Goal: Task Accomplishment & Management: Complete application form

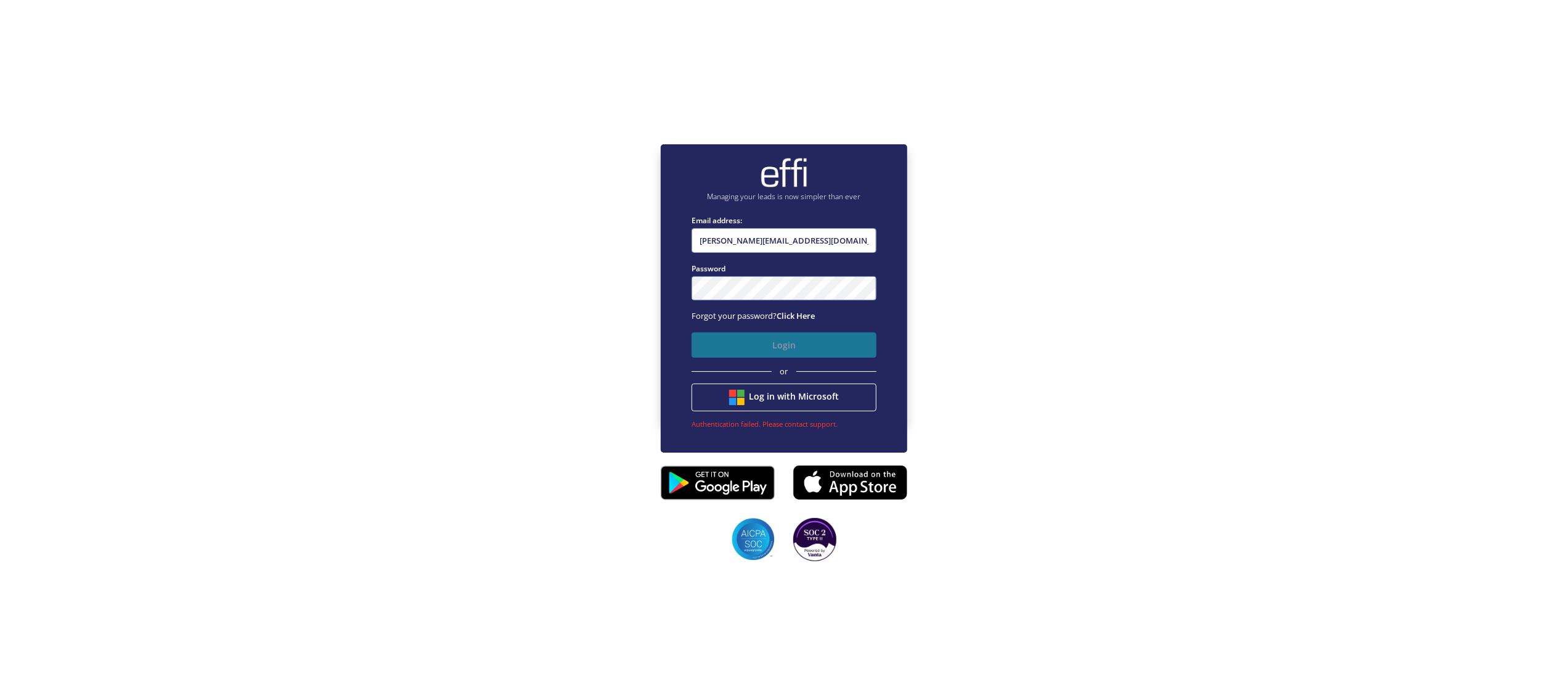
click at [765, 338] on button "Login" at bounding box center [783, 345] width 185 height 25
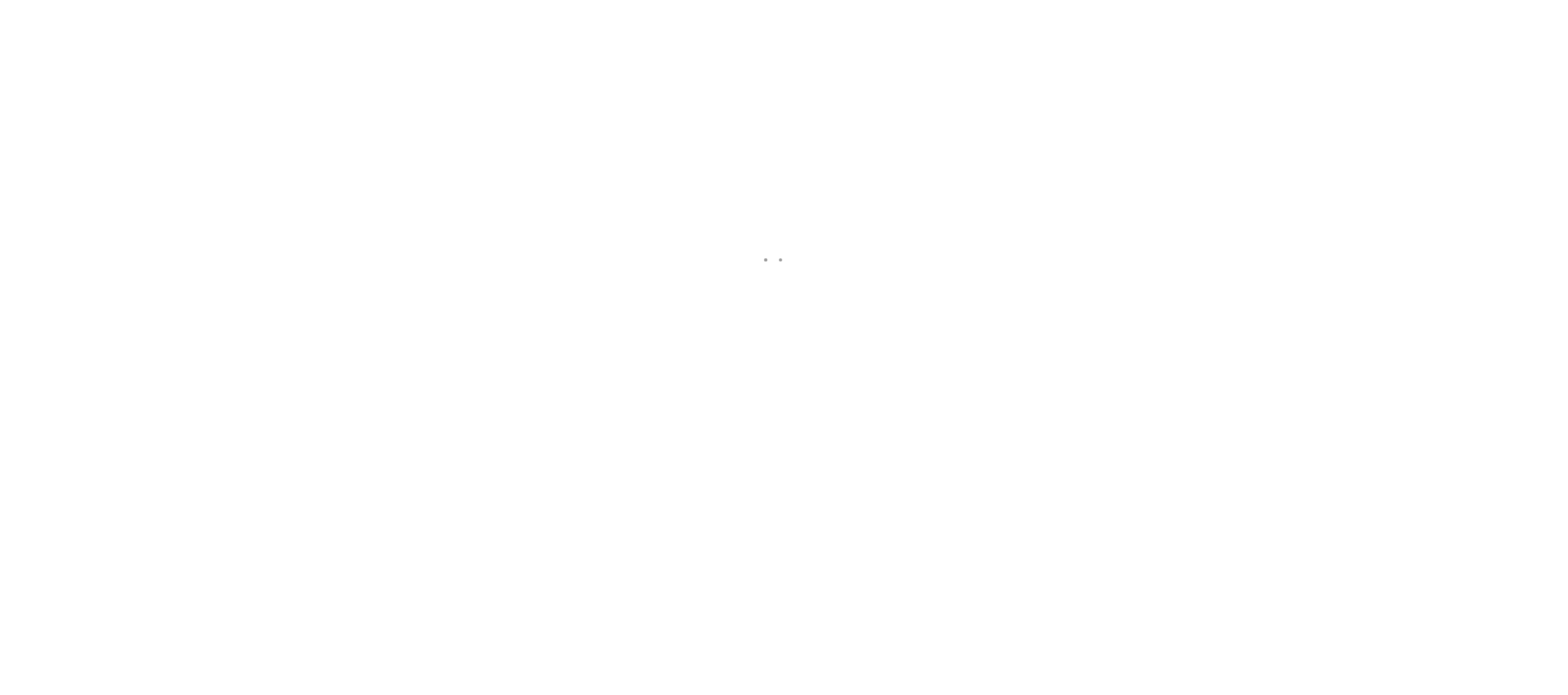
click at [765, 338] on div at bounding box center [784, 282] width 1568 height 695
